Goal: Task Accomplishment & Management: Complete application form

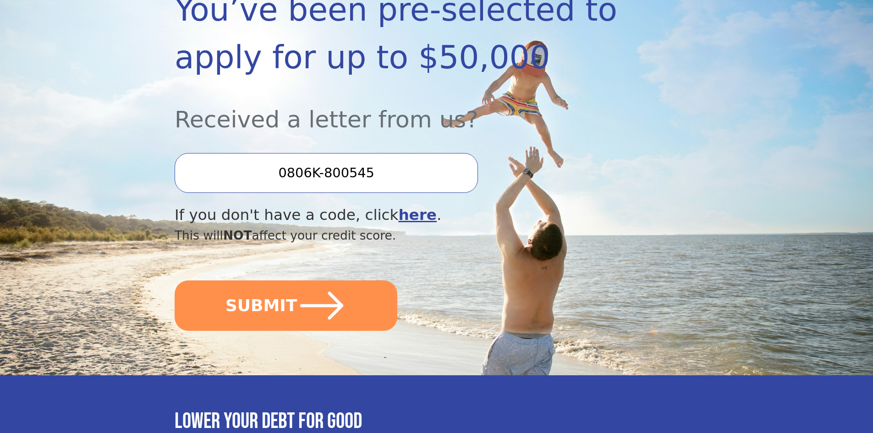
scroll to position [183, 0]
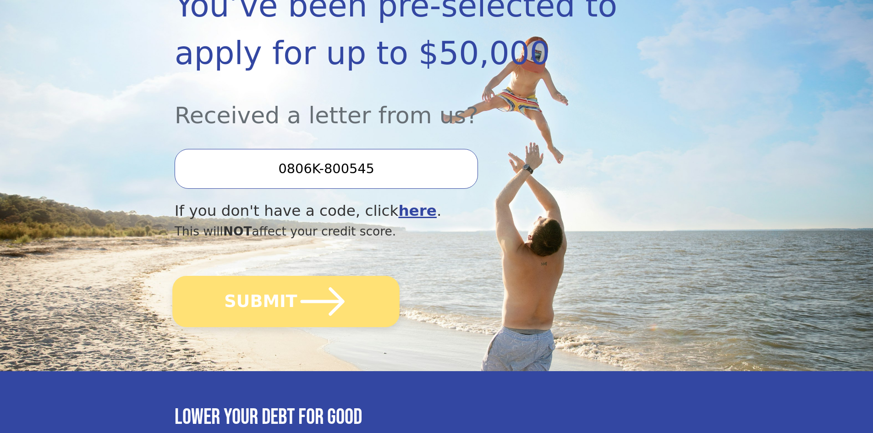
click at [327, 301] on icon "submit" at bounding box center [323, 301] width 44 height 28
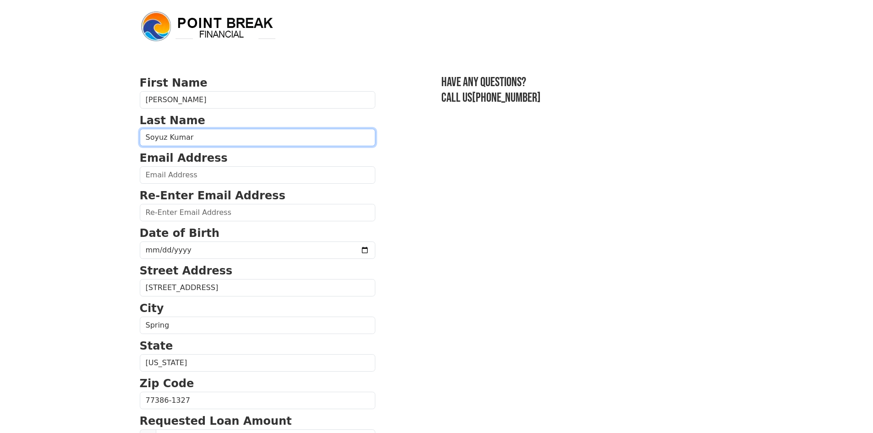
click at [202, 138] on input "Soyuz Kumar" at bounding box center [257, 137] width 235 height 17
type input "Soyuz [PERSON_NAME]"
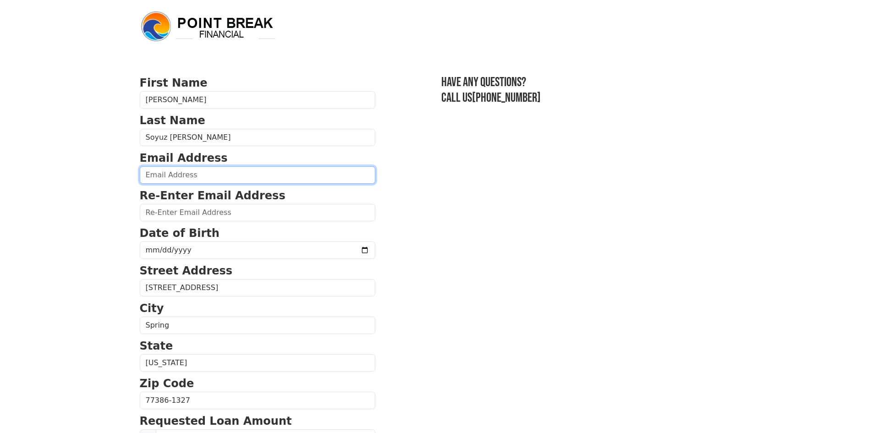
type input "[EMAIL_ADDRESS][DOMAIN_NAME]"
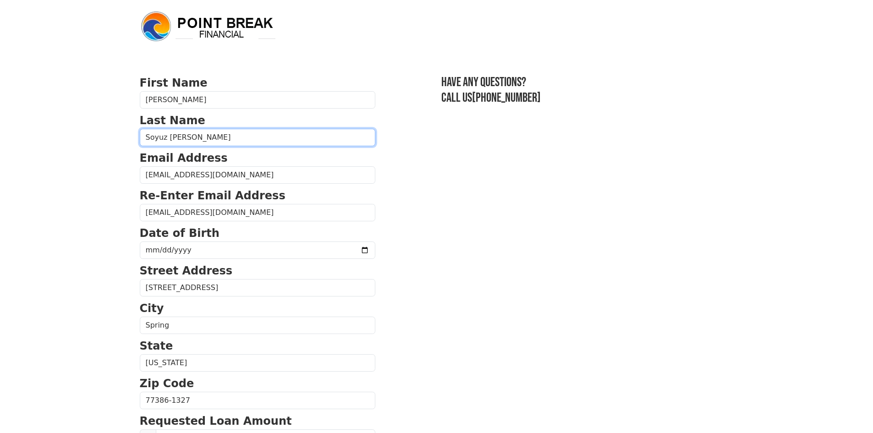
type input "[PHONE_NUMBER]"
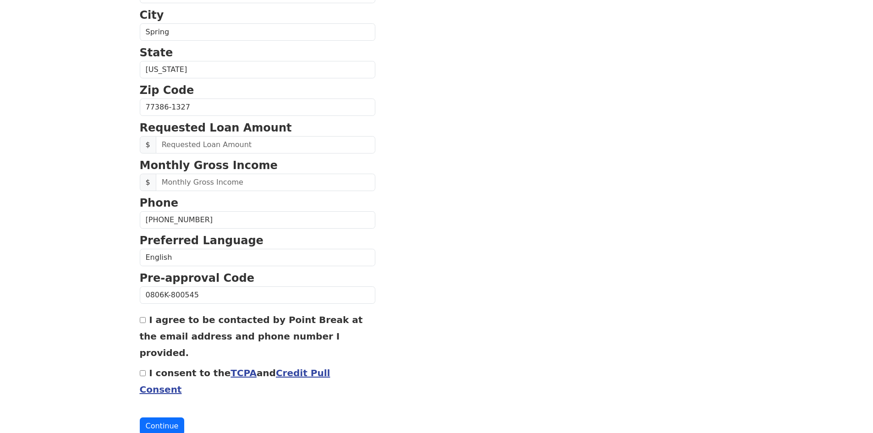
scroll to position [296, 0]
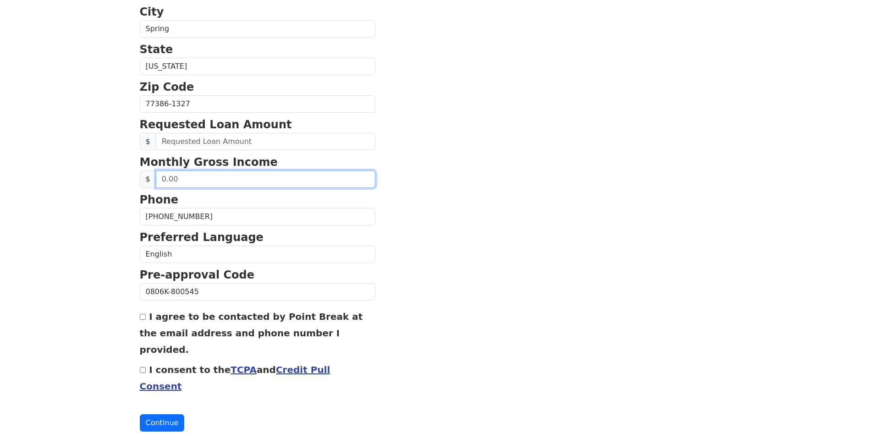
click at [193, 180] on input "text" at bounding box center [265, 178] width 219 height 17
drag, startPoint x: 197, startPoint y: 180, endPoint x: 126, endPoint y: 186, distance: 70.8
click at [142, 367] on input "I consent to the TCPA and Credit Pull Consent" at bounding box center [143, 370] width 6 height 6
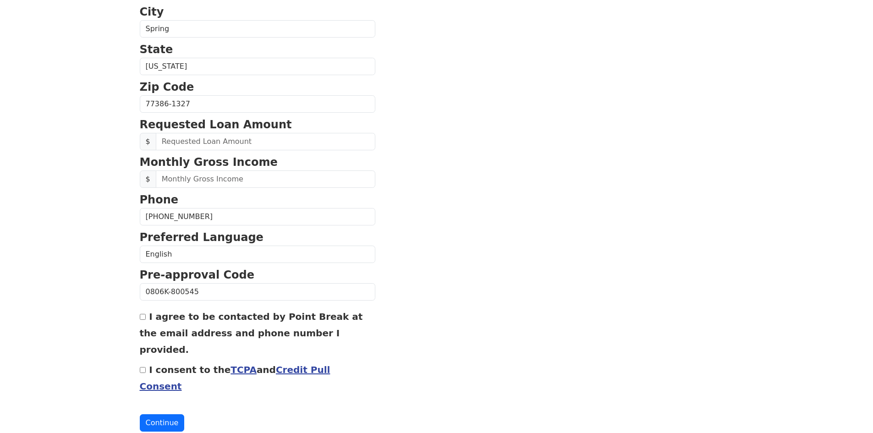
checkbox input "true"
click at [197, 144] on input "text" at bounding box center [265, 141] width 219 height 17
click at [198, 143] on input "55,000.00" at bounding box center [265, 141] width 219 height 17
drag, startPoint x: 203, startPoint y: 140, endPoint x: 159, endPoint y: 137, distance: 44.5
click at [159, 137] on input "55,000.00" at bounding box center [265, 141] width 219 height 17
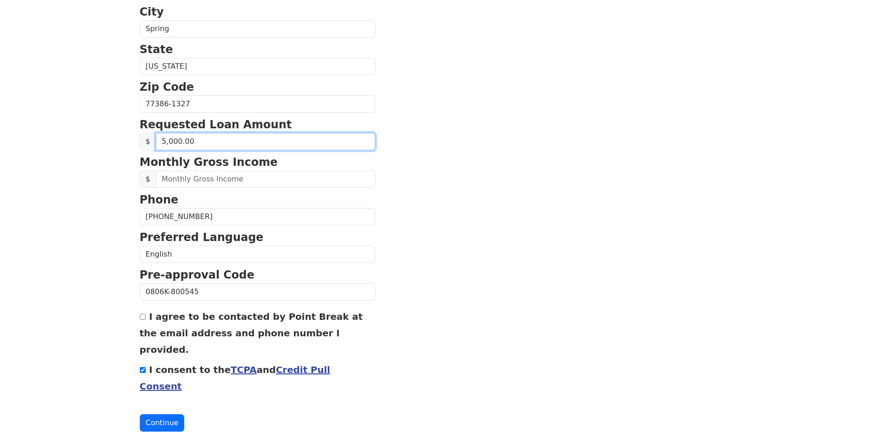
type input "50,000.00"
click at [440, 167] on section "First Name [PERSON_NAME] Last Name Soyuz [PERSON_NAME] Email Address [EMAIL_ADD…" at bounding box center [437, 104] width 594 height 653
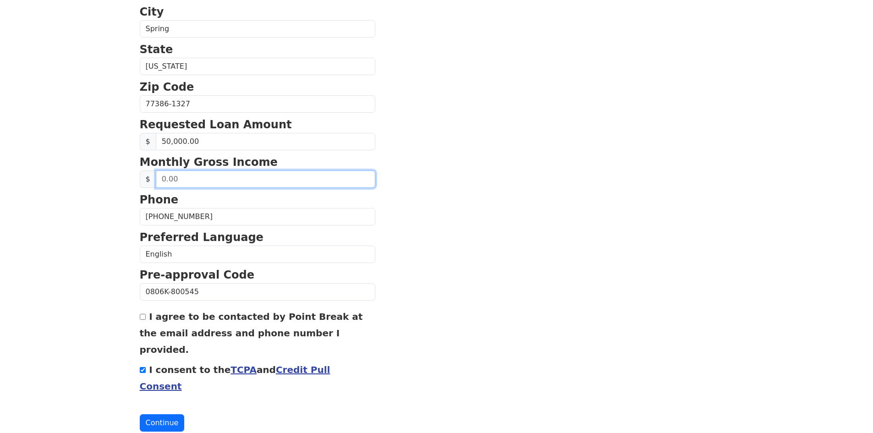
click at [185, 178] on input "text" at bounding box center [265, 178] width 219 height 17
type input "6,000.00"
click at [562, 130] on section "First Name [PERSON_NAME] Last Name Soyuz [PERSON_NAME] Email Address [EMAIL_ADD…" at bounding box center [437, 104] width 594 height 653
click at [143, 319] on input "I agree to be contacted by Point Break at the email address and phone number I …" at bounding box center [143, 317] width 6 height 6
checkbox input "true"
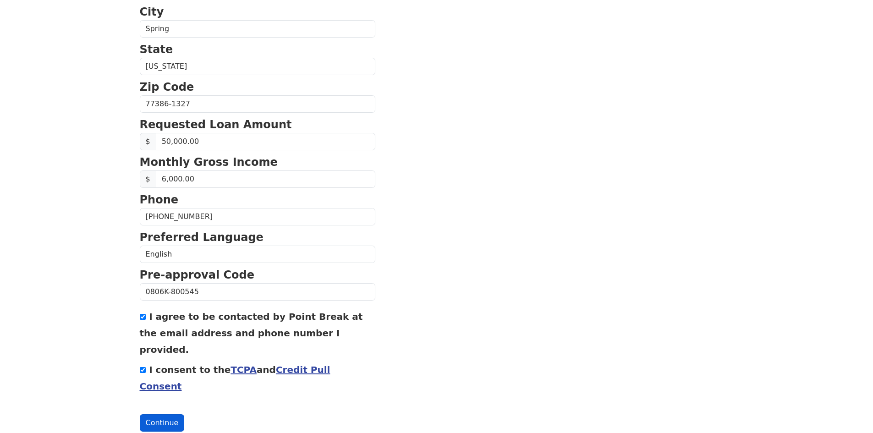
click at [161, 414] on button "Continue" at bounding box center [162, 422] width 45 height 17
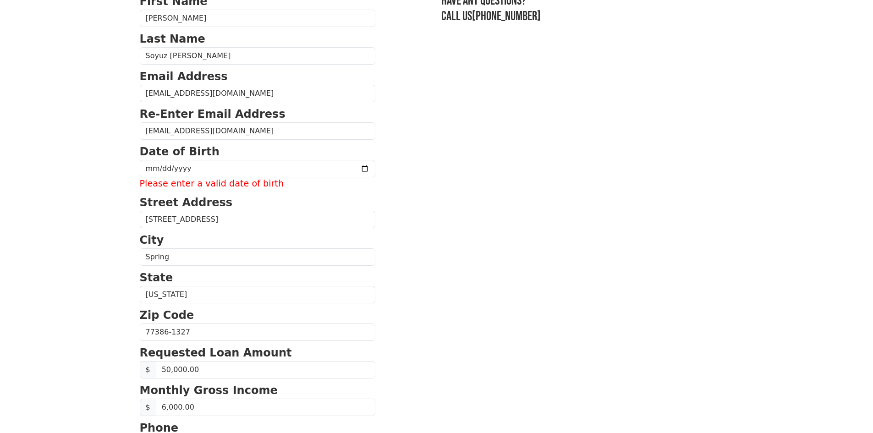
scroll to position [81, 0]
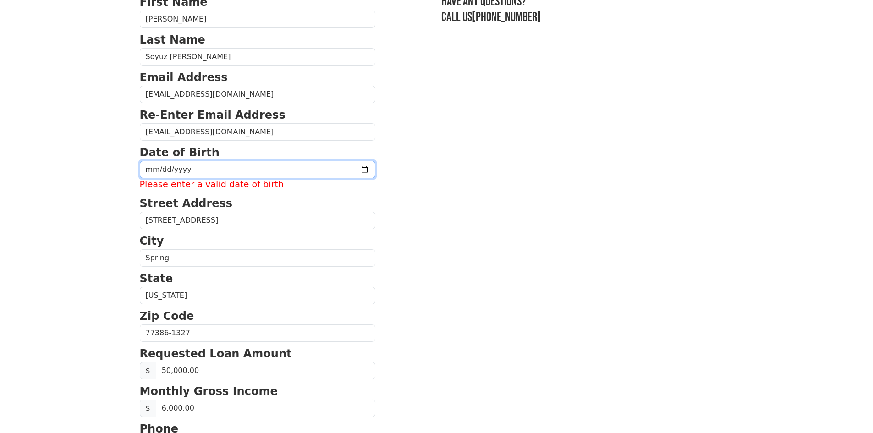
click at [197, 164] on input "date" at bounding box center [257, 169] width 235 height 17
type input "[DATE]"
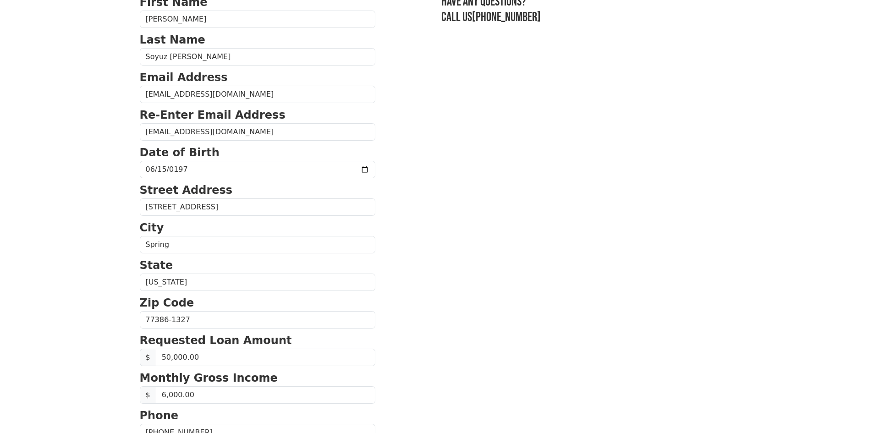
click at [449, 182] on section "First Name [PERSON_NAME] Last Name Soyuz [PERSON_NAME] Email Address [EMAIL_ADD…" at bounding box center [437, 320] width 594 height 653
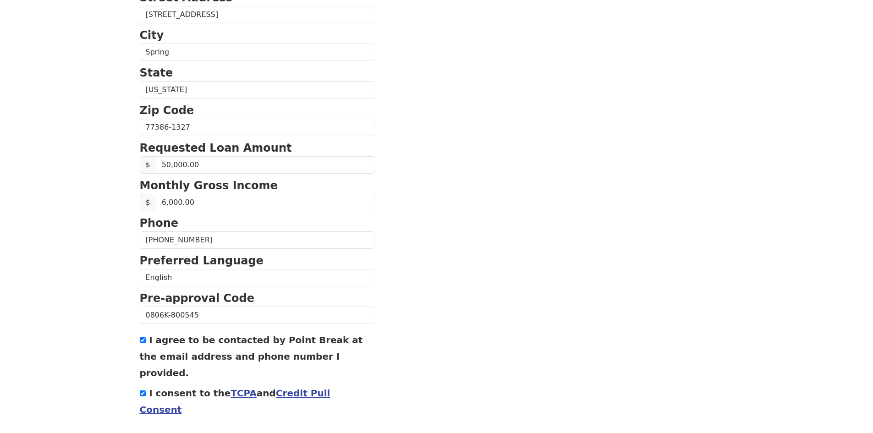
scroll to position [296, 0]
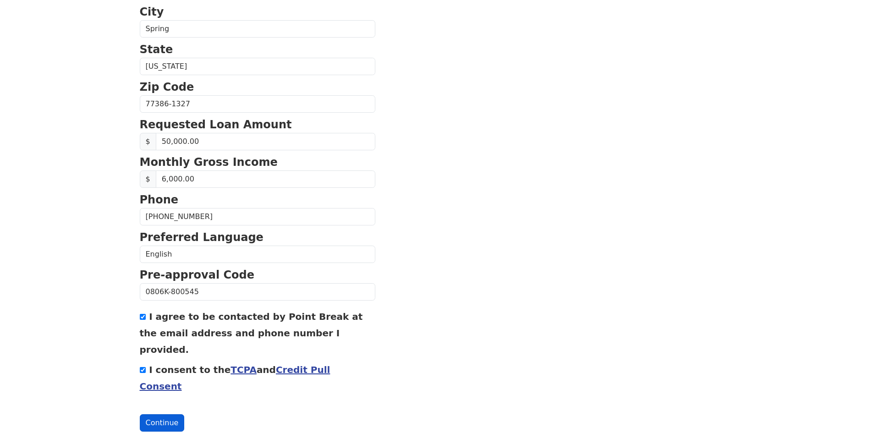
click at [159, 414] on button "Continue" at bounding box center [162, 422] width 45 height 17
